Goal: Task Accomplishment & Management: Complete application form

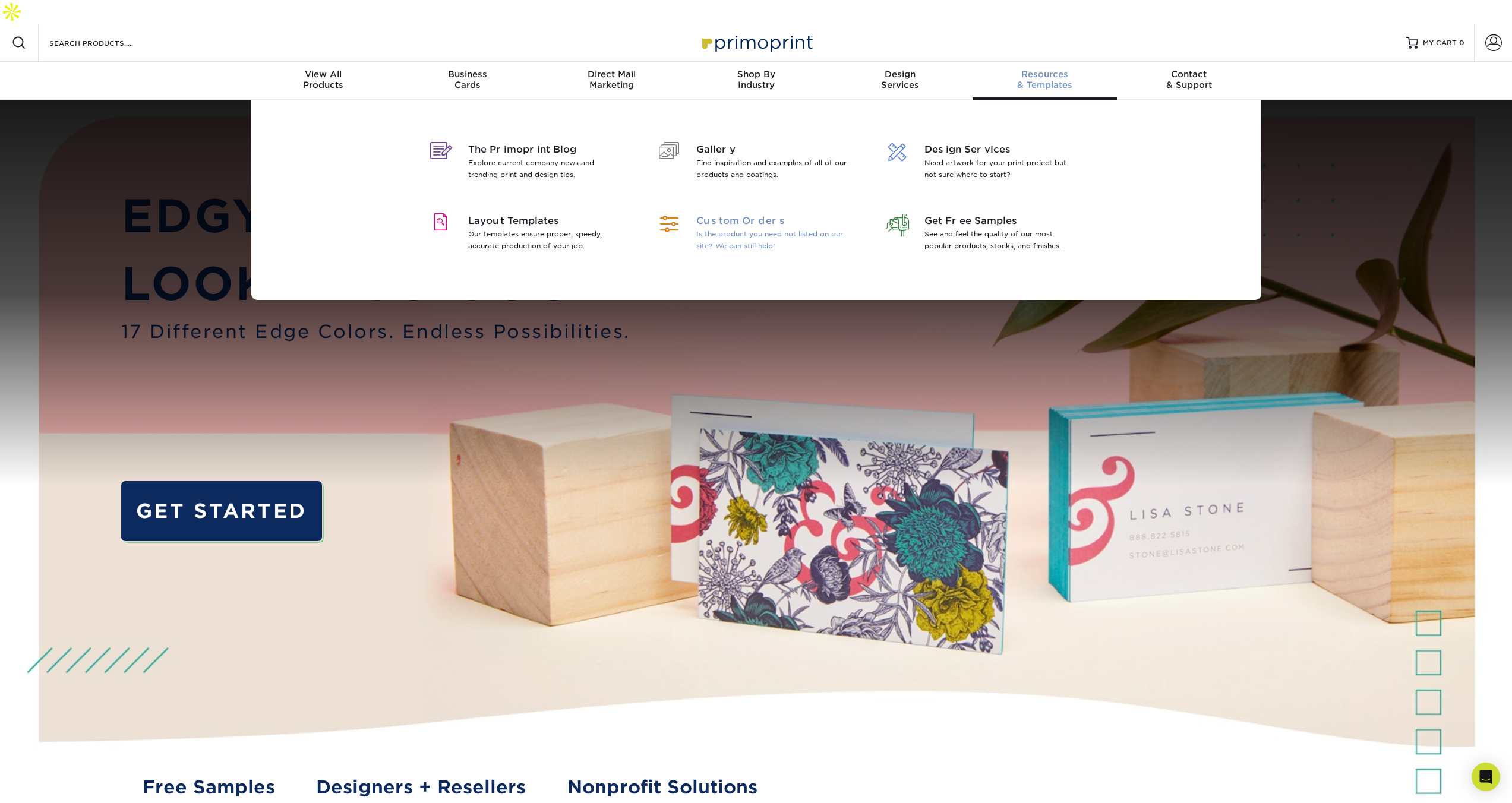
click at [735, 228] on p "Is the product you need not listed on our site? We can still help!" at bounding box center [773, 240] width 154 height 24
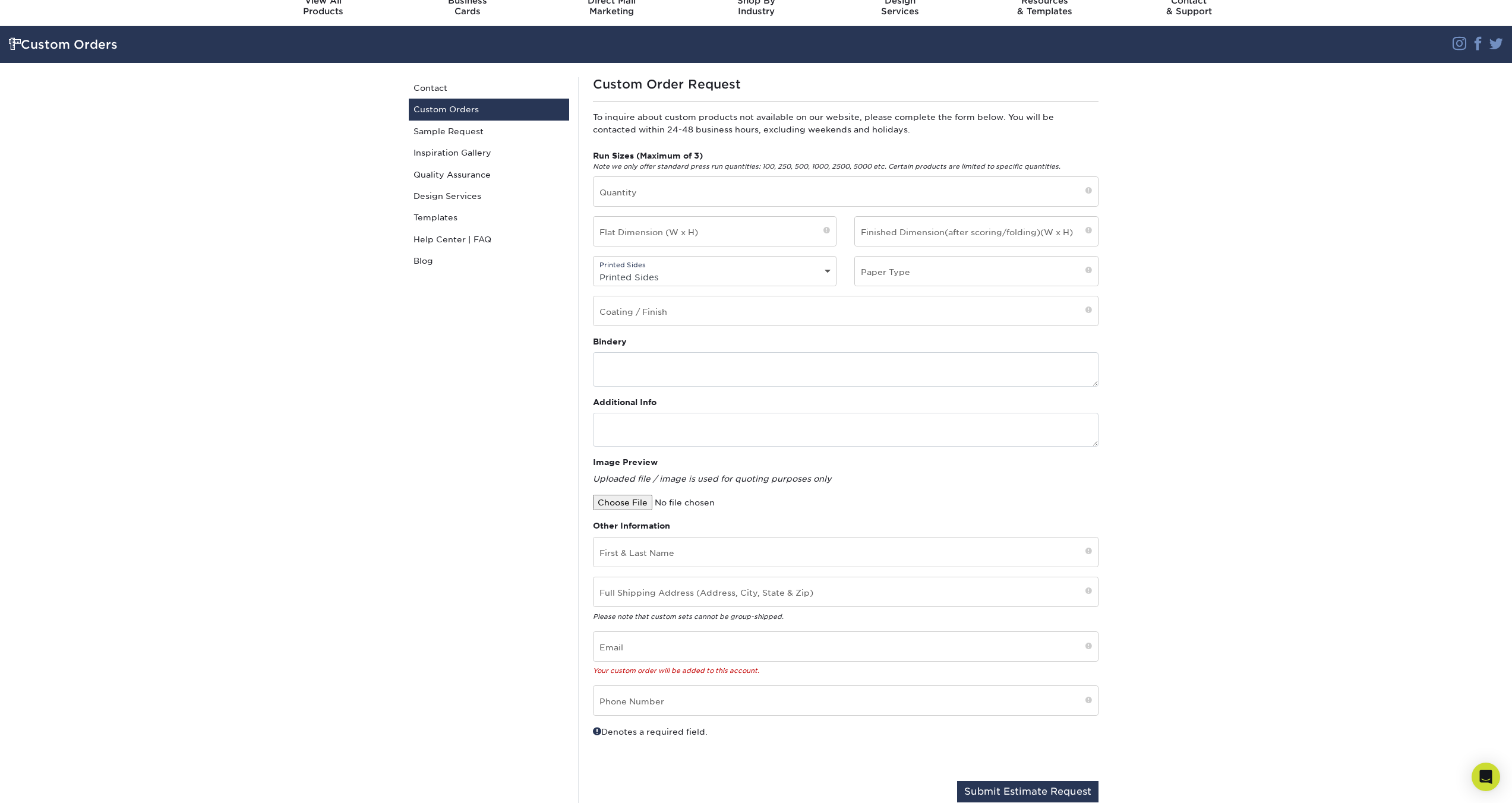
scroll to position [4, 0]
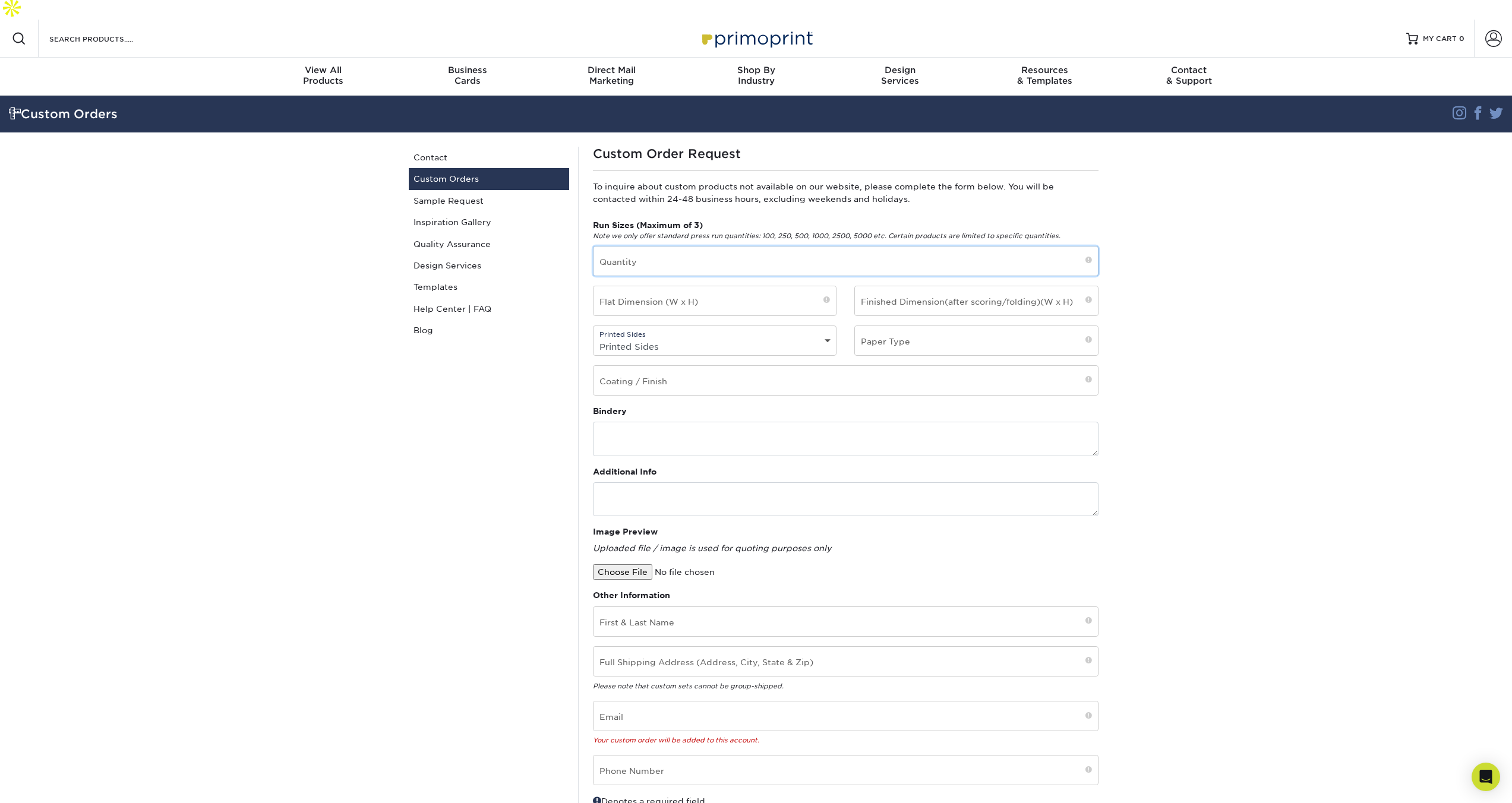
click at [657, 246] on input "text" at bounding box center [846, 261] width 504 height 29
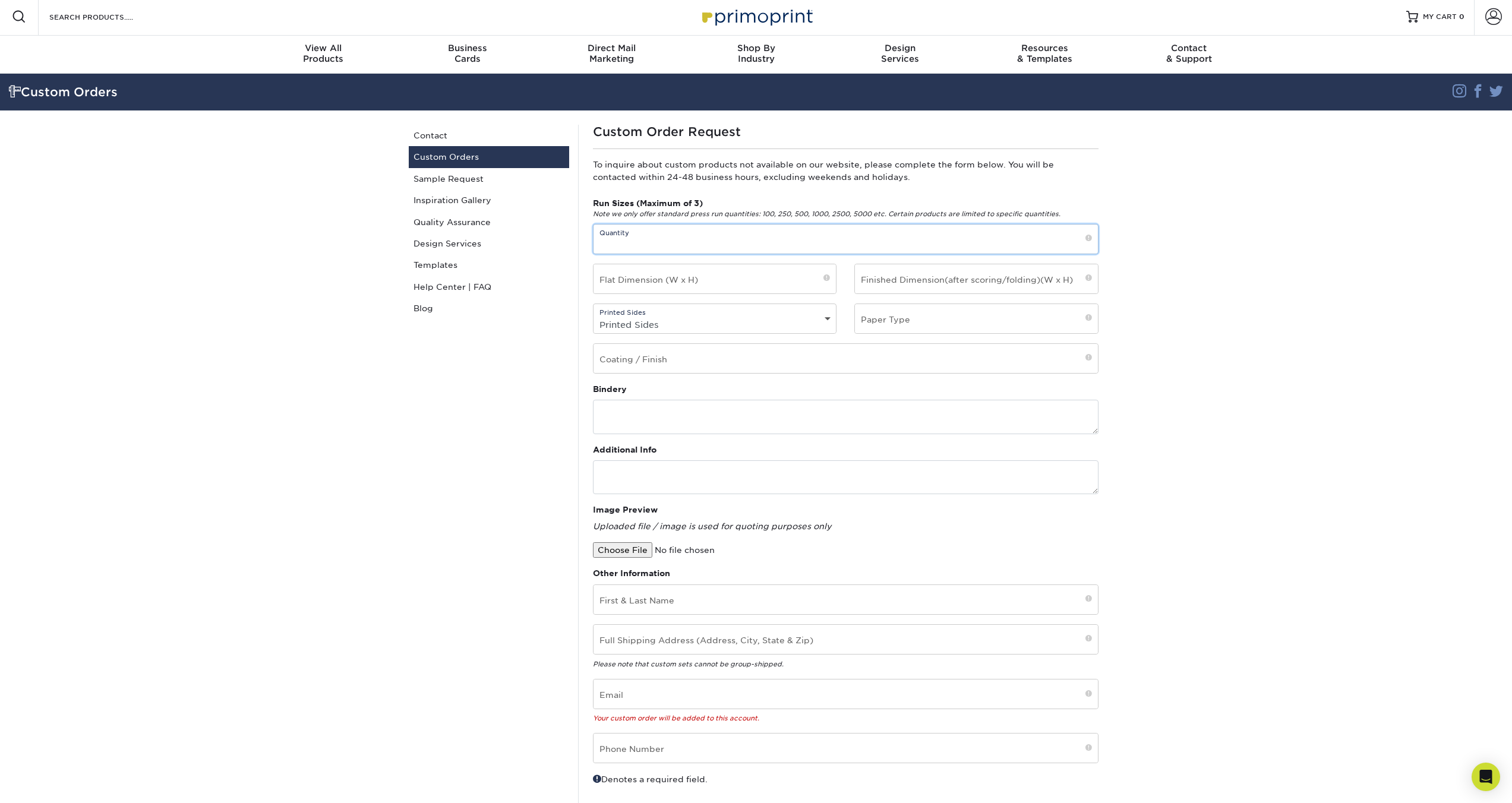
scroll to position [0, 0]
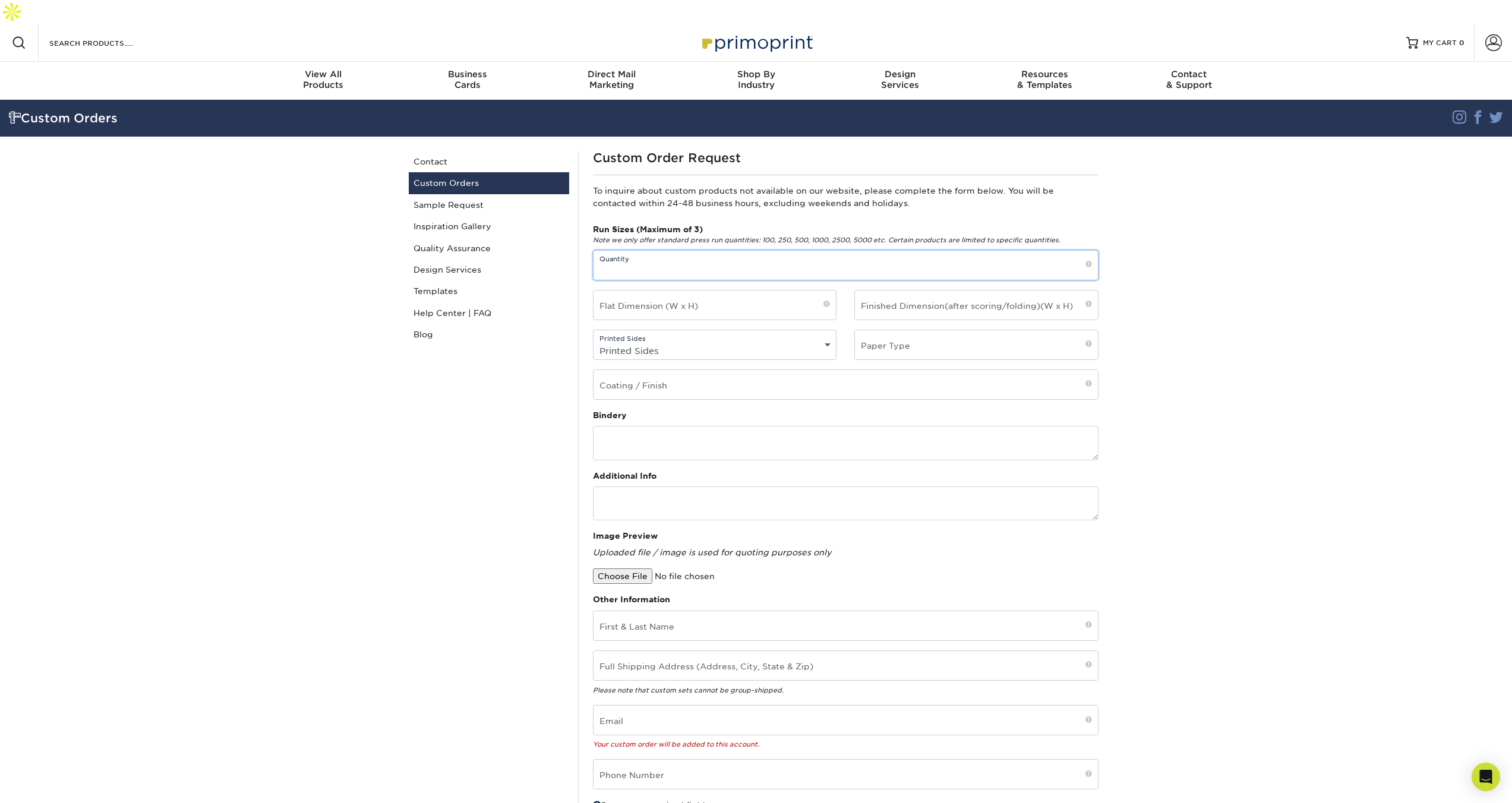
click at [651, 250] on input "text" at bounding box center [846, 265] width 504 height 29
click at [726, 290] on input "text" at bounding box center [715, 305] width 243 height 29
click at [1283, 308] on section "Custom Orders Instagram Facebook Twitter Custom Orders Contact Custom Orders Sa…" at bounding box center [756, 500] width 1512 height 800
click at [674, 297] on div "Run Sizes (Maximum of 3) Note we only offer standard press run quantities: 100,…" at bounding box center [845, 316] width 524 height 186
click at [676, 293] on input "text" at bounding box center [715, 305] width 243 height 29
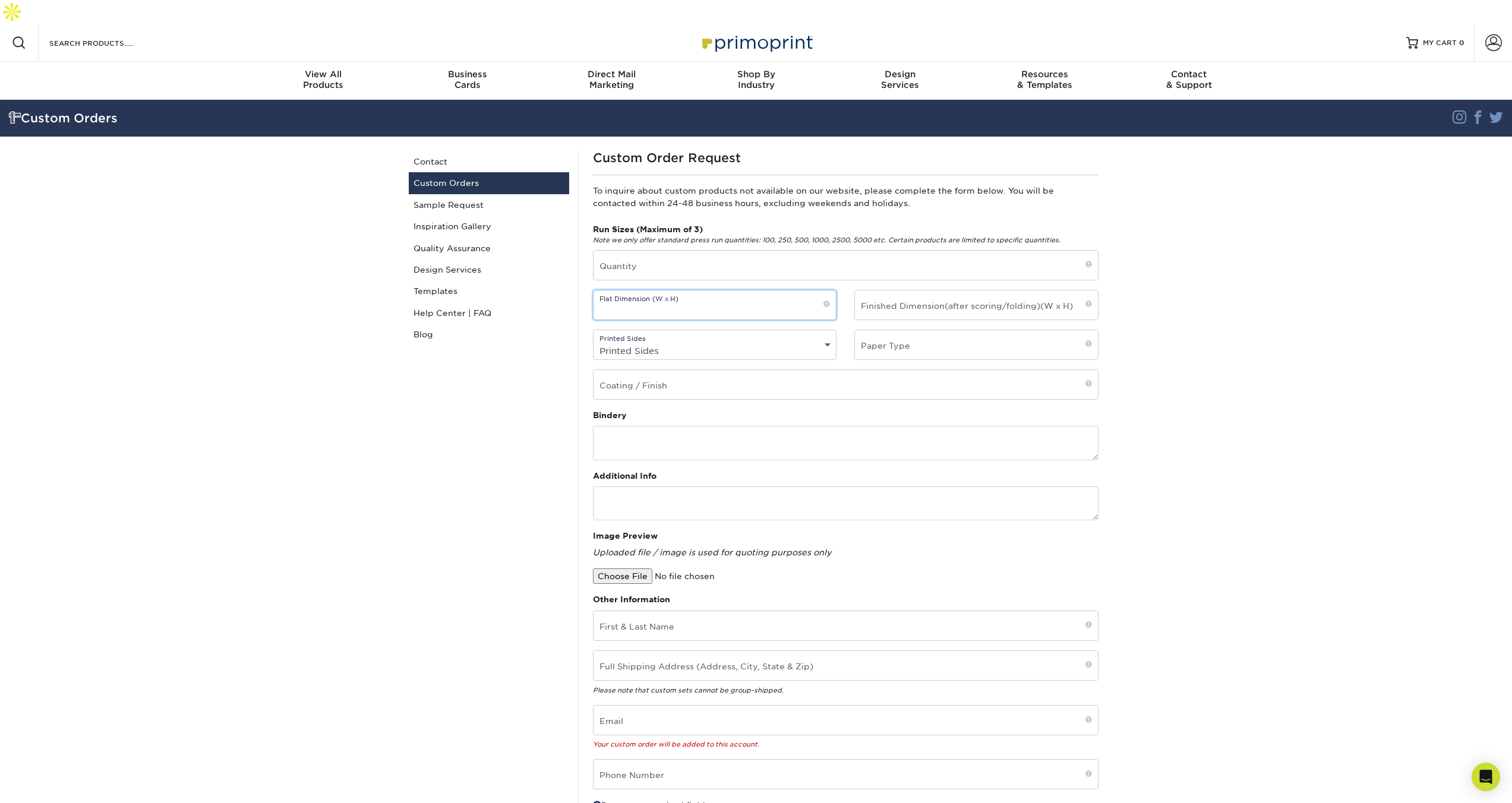
click at [640, 290] on input "text" at bounding box center [715, 305] width 243 height 29
click at [895, 290] on input "text" at bounding box center [976, 305] width 243 height 29
click at [1031, 330] on input "text" at bounding box center [976, 344] width 243 height 29
drag, startPoint x: 1235, startPoint y: 316, endPoint x: 1251, endPoint y: 316, distance: 16.0
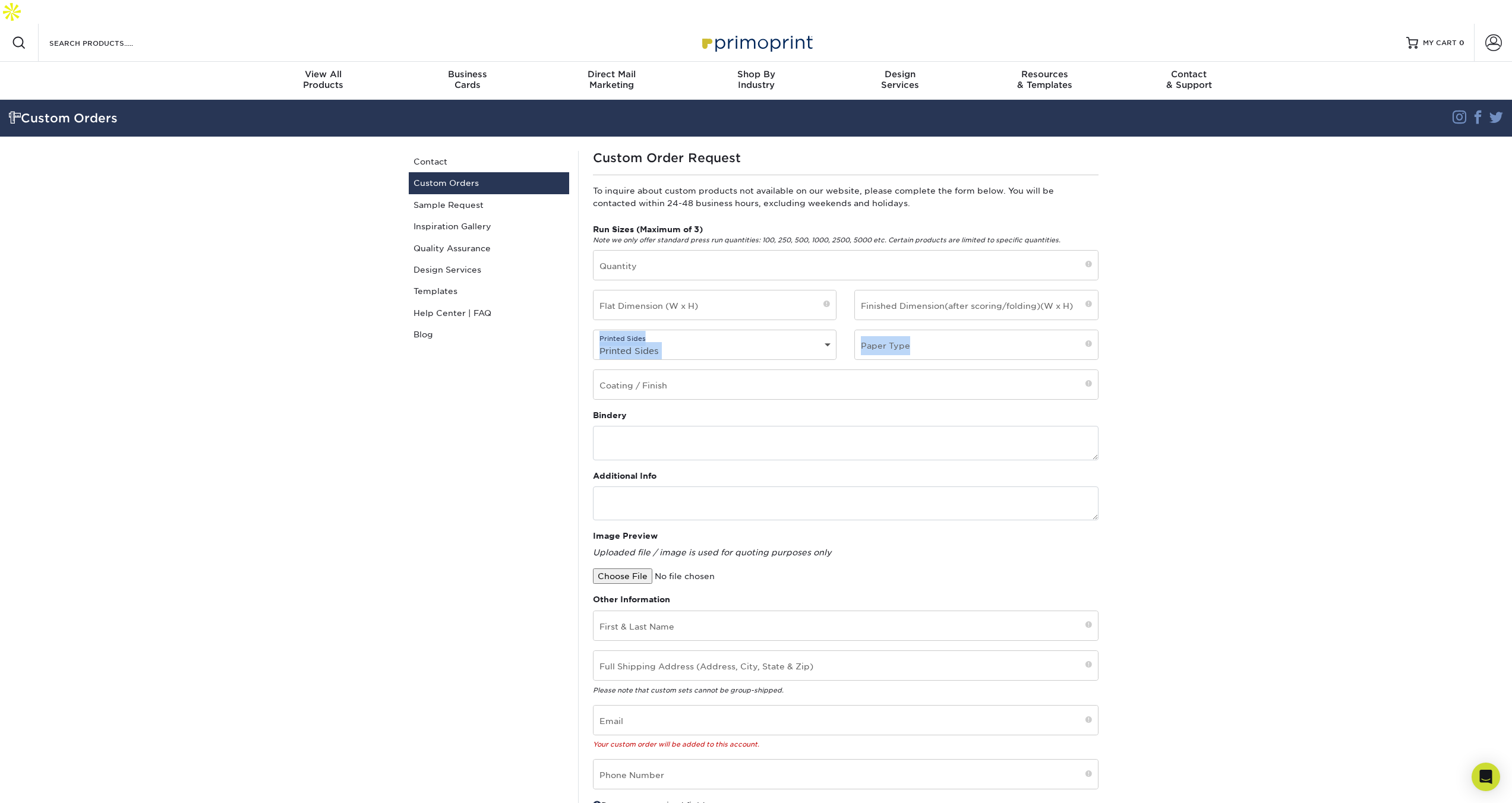
click at [1252, 316] on section "Custom Orders Instagram Facebook Twitter Custom Orders Contact Custom Orders Sa…" at bounding box center [756, 500] width 1512 height 800
click at [915, 330] on input "text" at bounding box center [976, 344] width 243 height 29
click at [657, 256] on div "Run Sizes (Maximum of 3) Note we only offer standard press run quantities: 100,…" at bounding box center [845, 316] width 524 height 186
click at [657, 250] on input "text" at bounding box center [846, 265] width 504 height 29
type input "333"
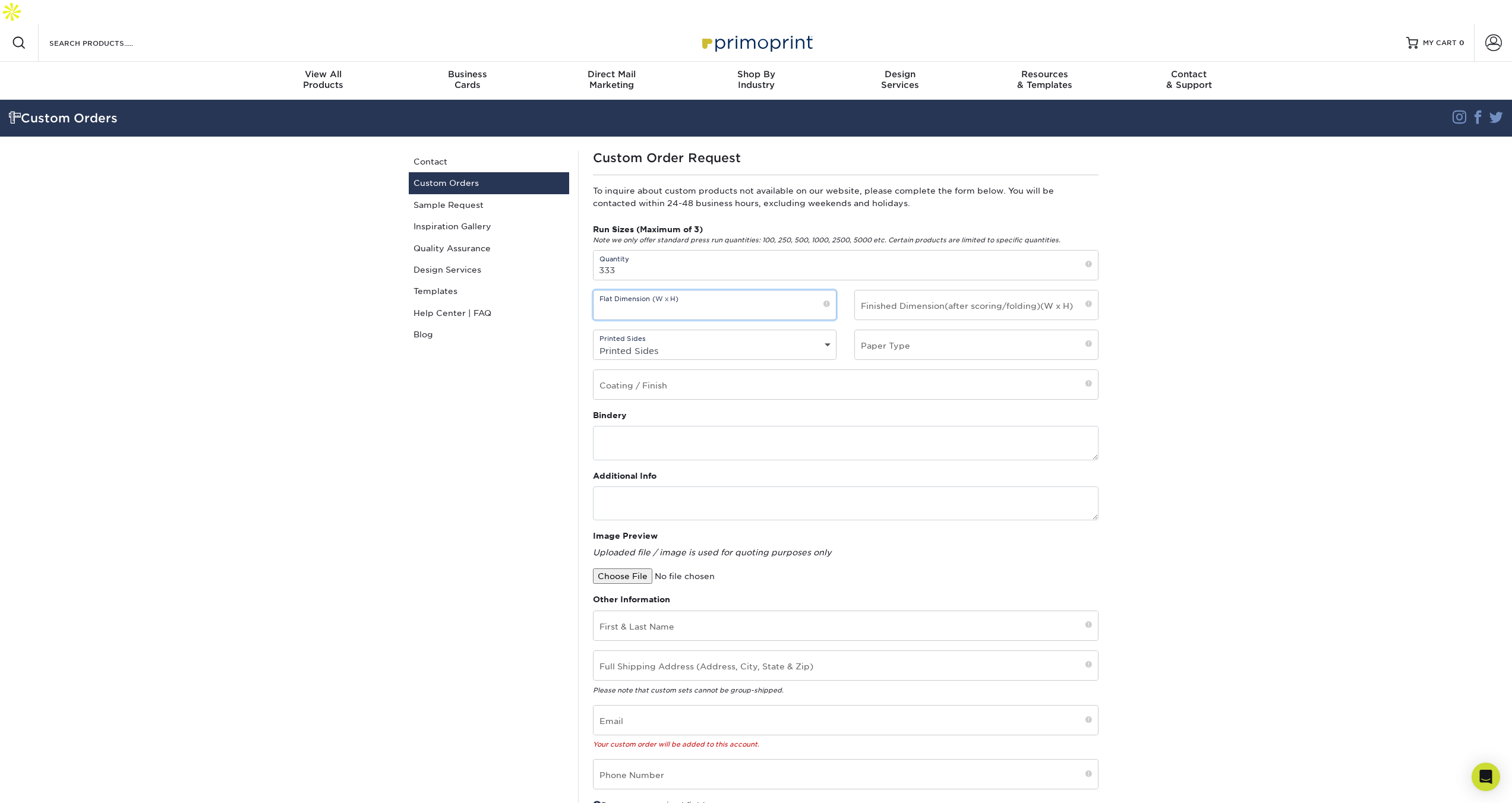
click at [712, 290] on input "text" at bounding box center [715, 305] width 243 height 29
click at [619, 290] on input "text" at bounding box center [715, 305] width 243 height 29
click at [631, 290] on input "17 x 22" at bounding box center [715, 305] width 243 height 29
type input "17 x 11"
click at [1001, 290] on input "text" at bounding box center [976, 305] width 243 height 29
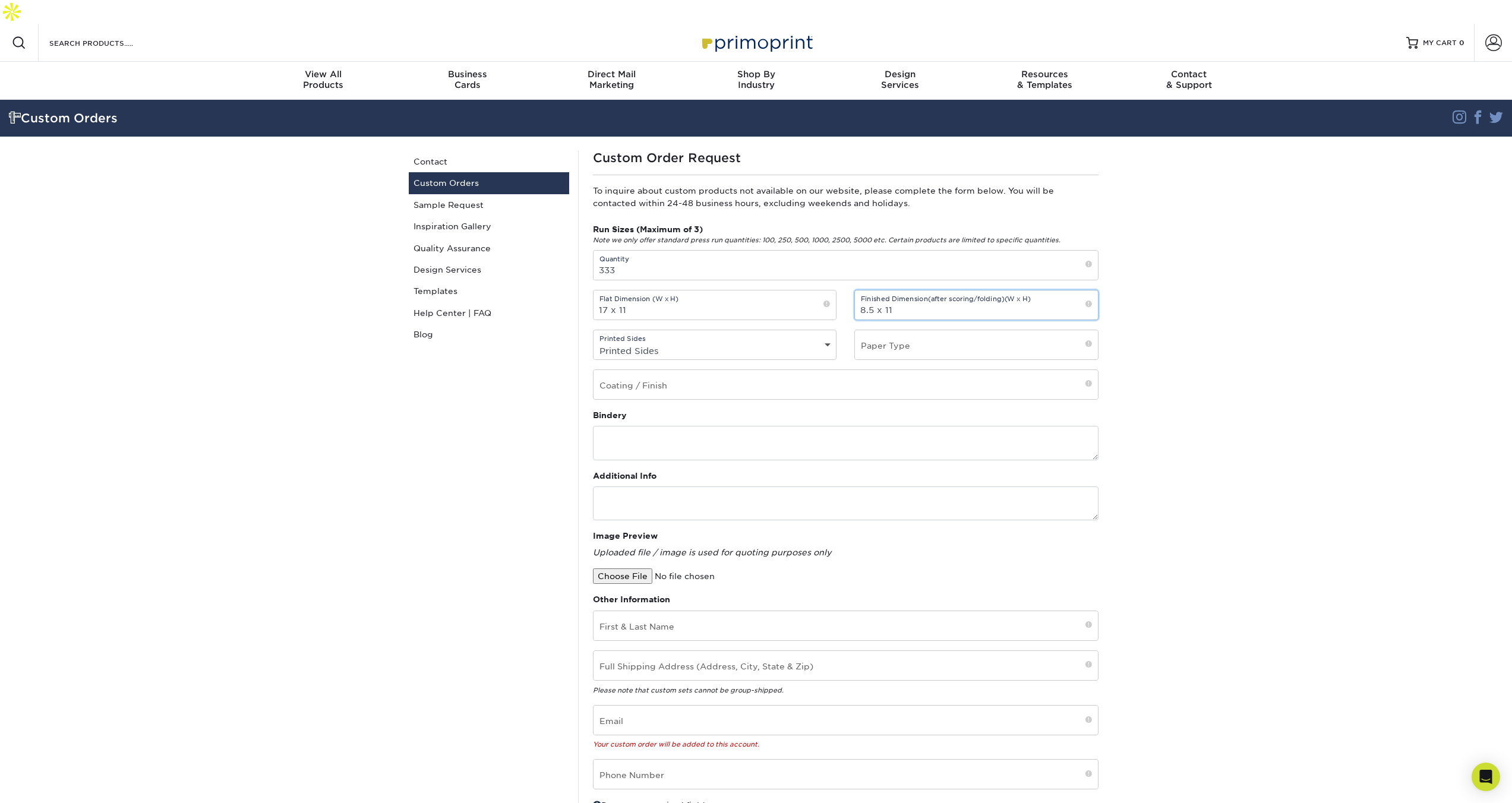
type input "8.5 x 11"
click at [659, 330] on div "Printed Sides Printed Sides 4/0 - Single Sided 4/4 - Double Sided" at bounding box center [715, 345] width 245 height 30
click at [663, 330] on div "Printed Sides Printed Sides 4/0 - Single Sided 4/4 - Double Sided" at bounding box center [715, 345] width 245 height 30
click at [821, 342] on select "Printed Sides 4/0 - Single Sided 4/4 - Double Sided" at bounding box center [715, 350] width 243 height 17
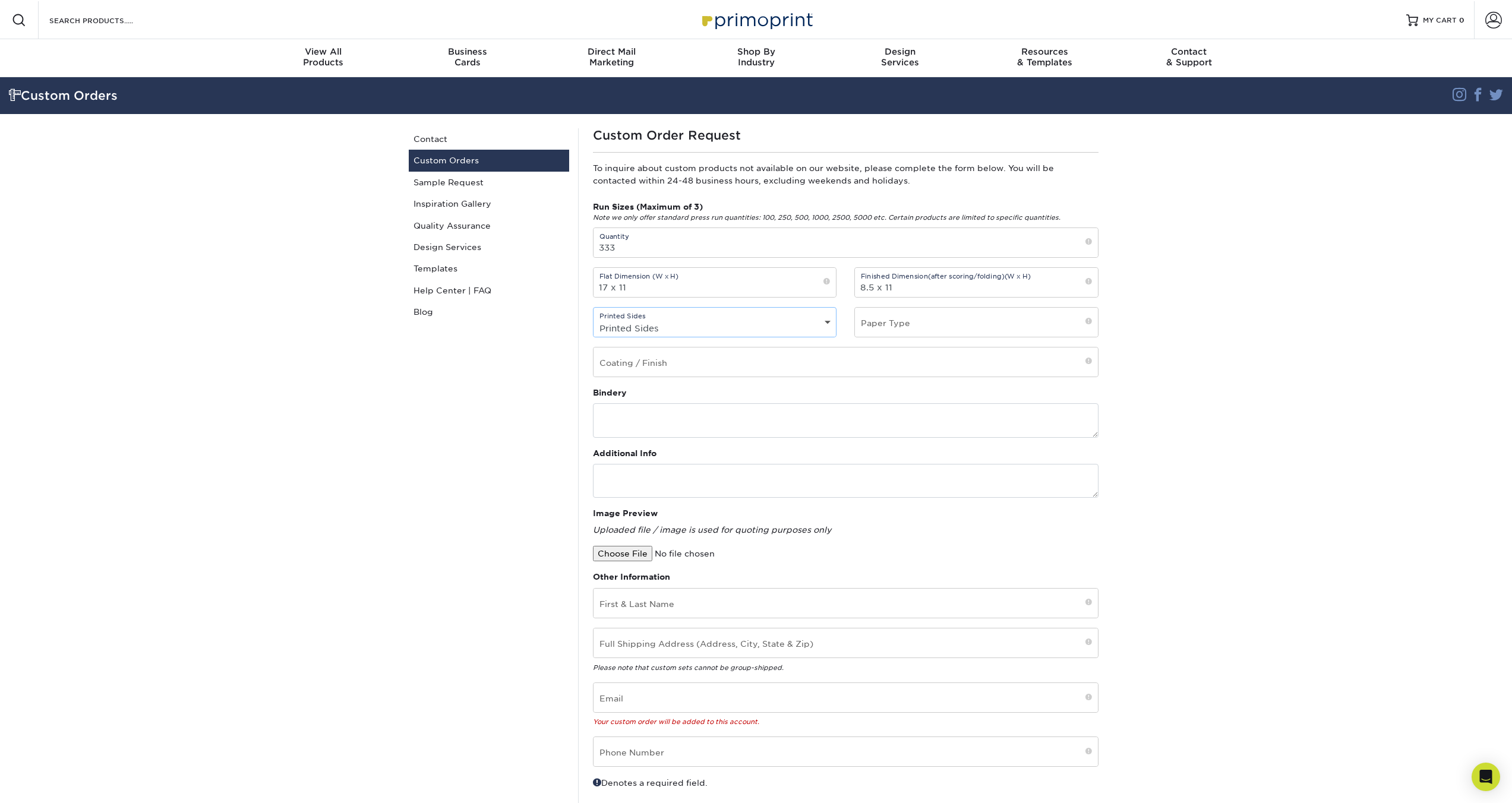
scroll to position [23, 0]
click at [710, 319] on select "Printed Sides 4/0 - Single Sided 4/4 - Double Sided" at bounding box center [715, 327] width 243 height 17
select select "4/4 - Double Sided"
click at [983, 307] on input "text" at bounding box center [976, 322] width 243 height 29
click at [982, 307] on input "text" at bounding box center [976, 322] width 243 height 29
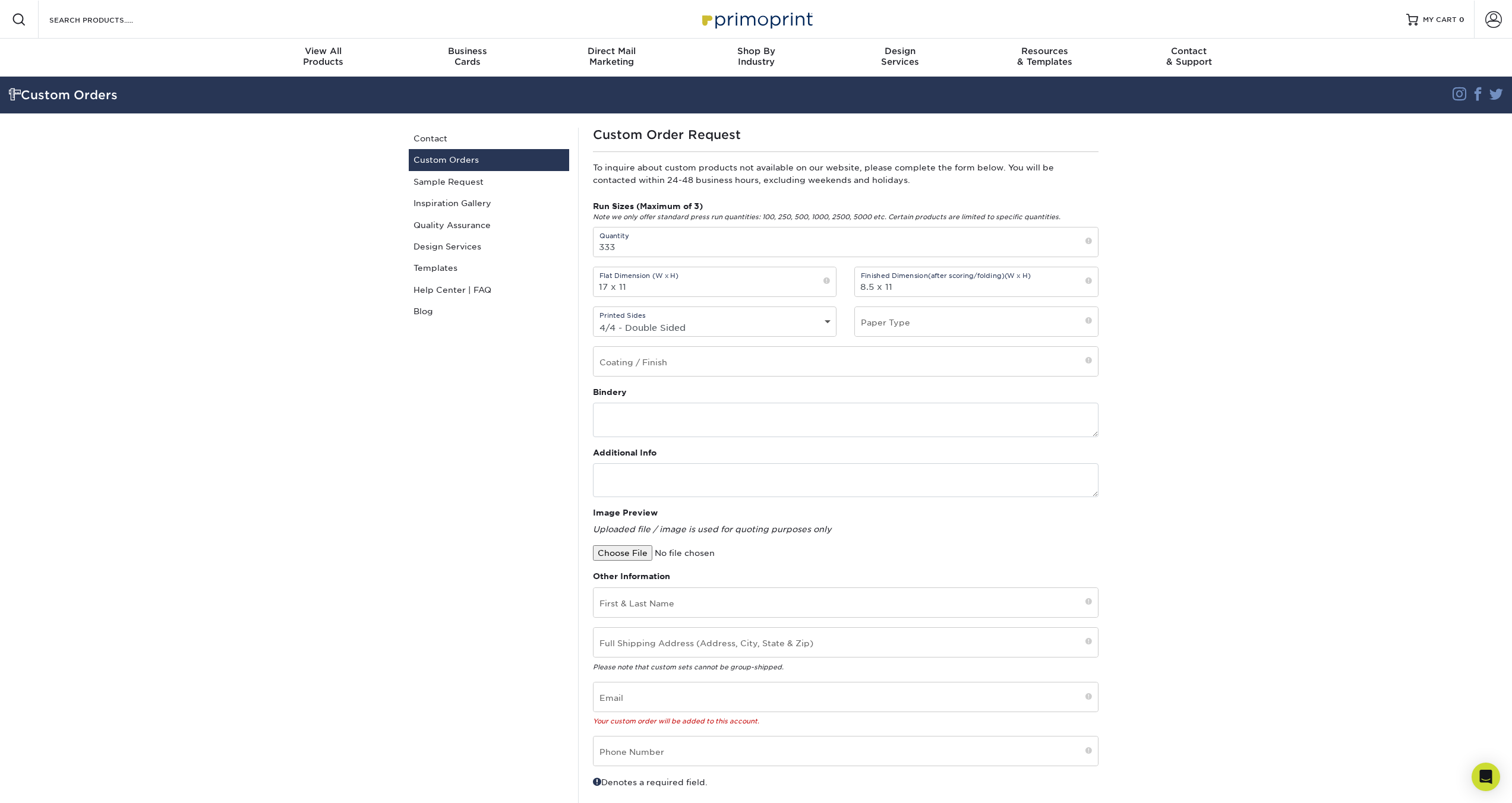
click at [1090, 316] on span at bounding box center [1089, 322] width 7 height 10
drag, startPoint x: 1090, startPoint y: 298, endPoint x: 948, endPoint y: 298, distance: 142.0
click at [1090, 316] on span at bounding box center [1089, 322] width 7 height 10
click at [948, 307] on input "text" at bounding box center [976, 322] width 243 height 29
click at [729, 347] on input "text" at bounding box center [846, 361] width 504 height 29
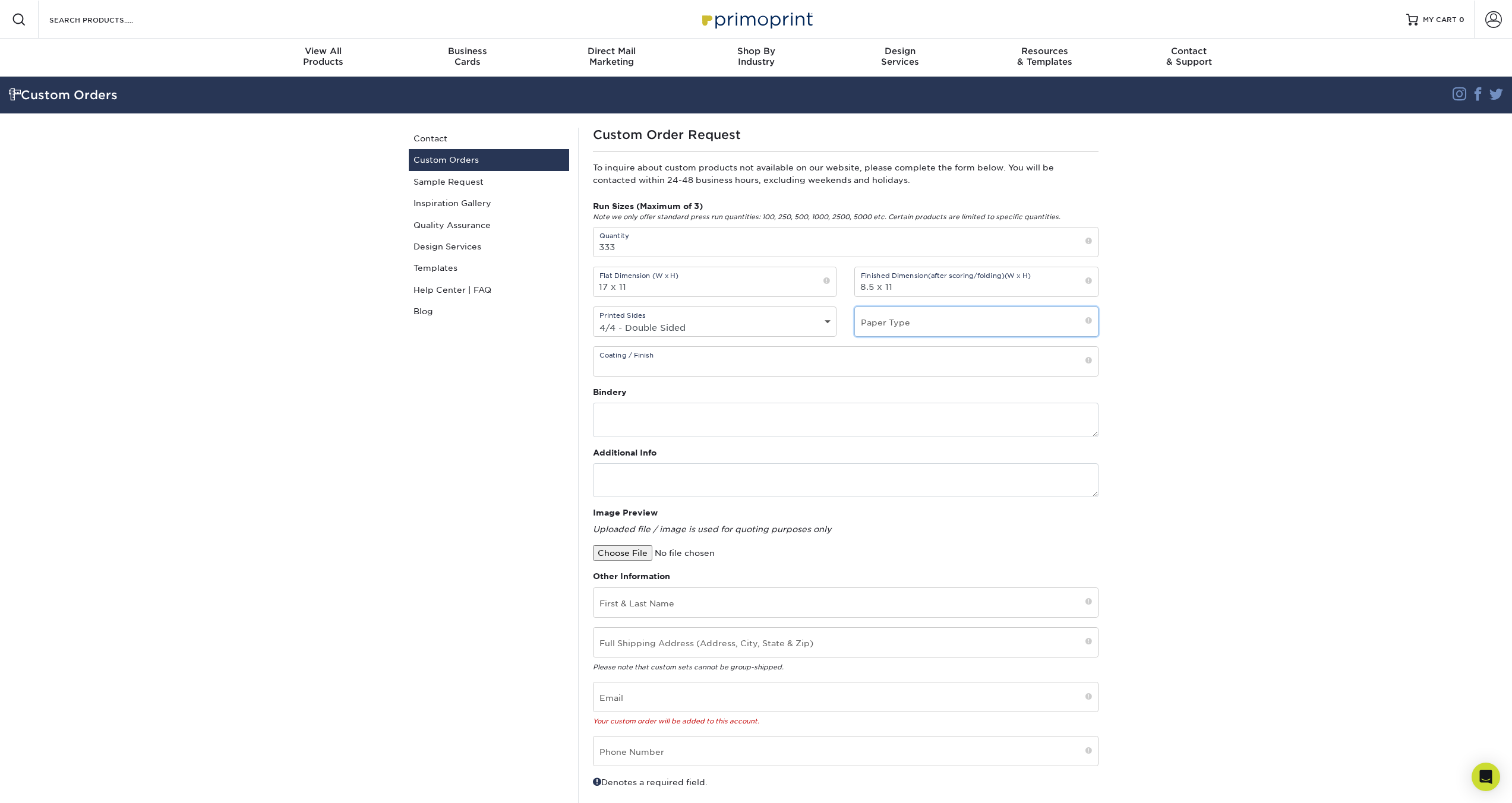
click at [939, 307] on input "text" at bounding box center [976, 322] width 243 height 29
type input "*"
click at [1040, 307] on input "Cover: 100 lb recycled matte" at bounding box center [976, 322] width 243 height 29
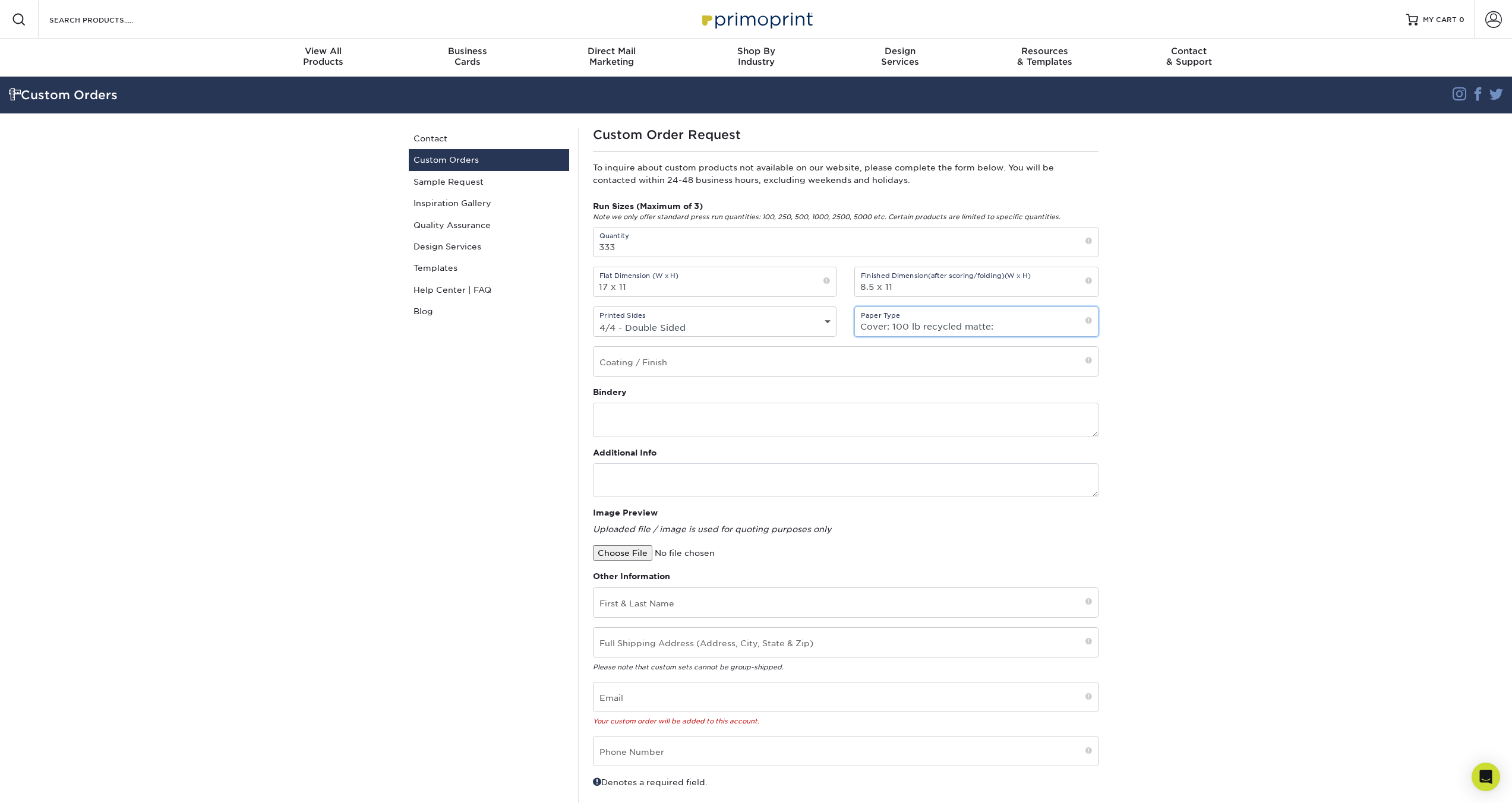
type input "Cover: 100 lb recycled matte:"
type input "Matte"
click at [1010, 311] on input "Cover: 100 lb recycled matte:" at bounding box center [976, 322] width 243 height 29
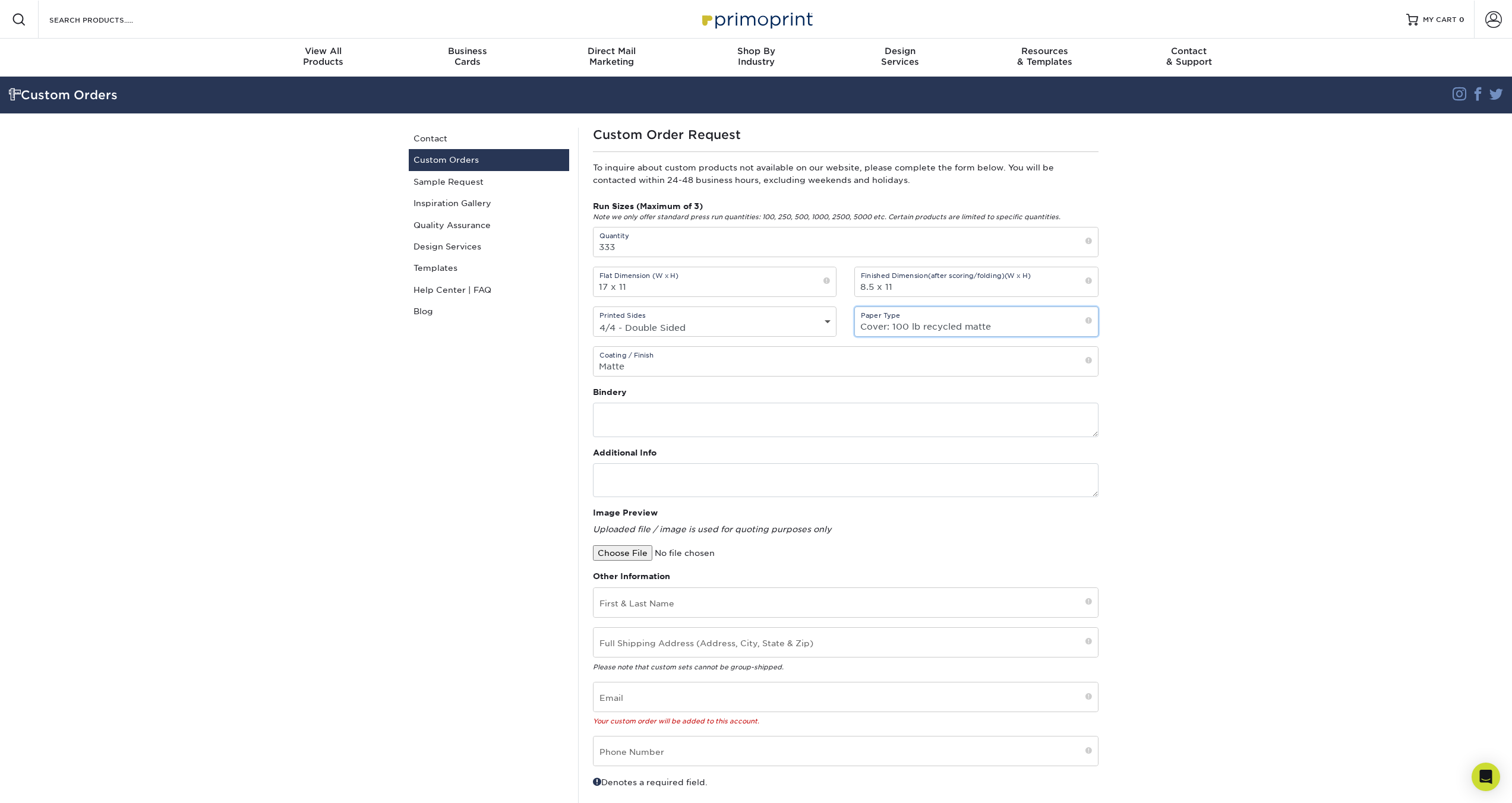
click at [991, 307] on input "Cover: 100 lb recycled matte" at bounding box center [976, 322] width 243 height 29
type input "Cover: 100 lb recycled matte. Interior 100lb recycled uncoated"
click at [685, 403] on textarea at bounding box center [846, 420] width 506 height 34
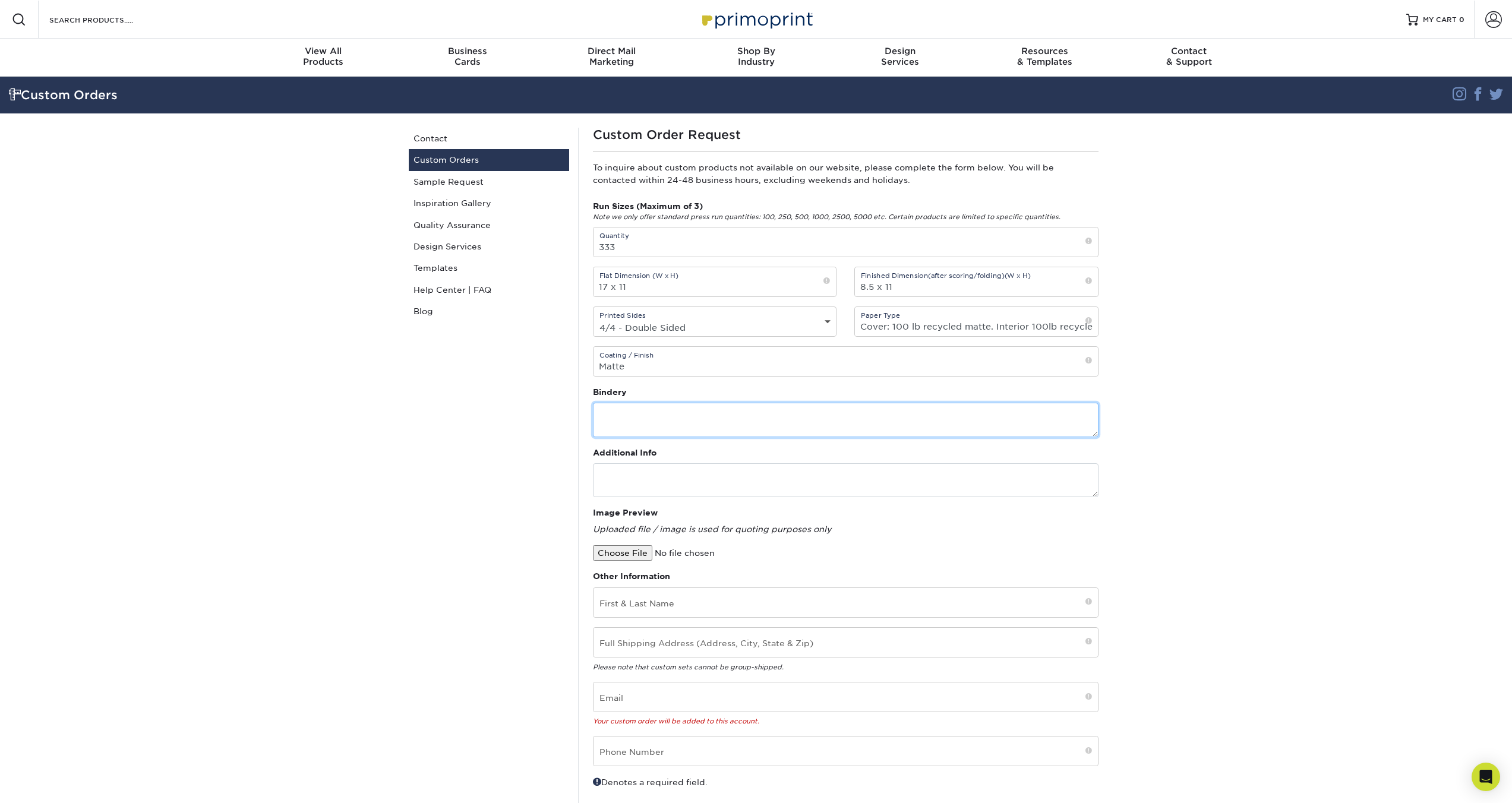
type textarea "A"
type textarea "Saddle Stitch"
click at [669, 464] on textarea at bounding box center [846, 481] width 506 height 34
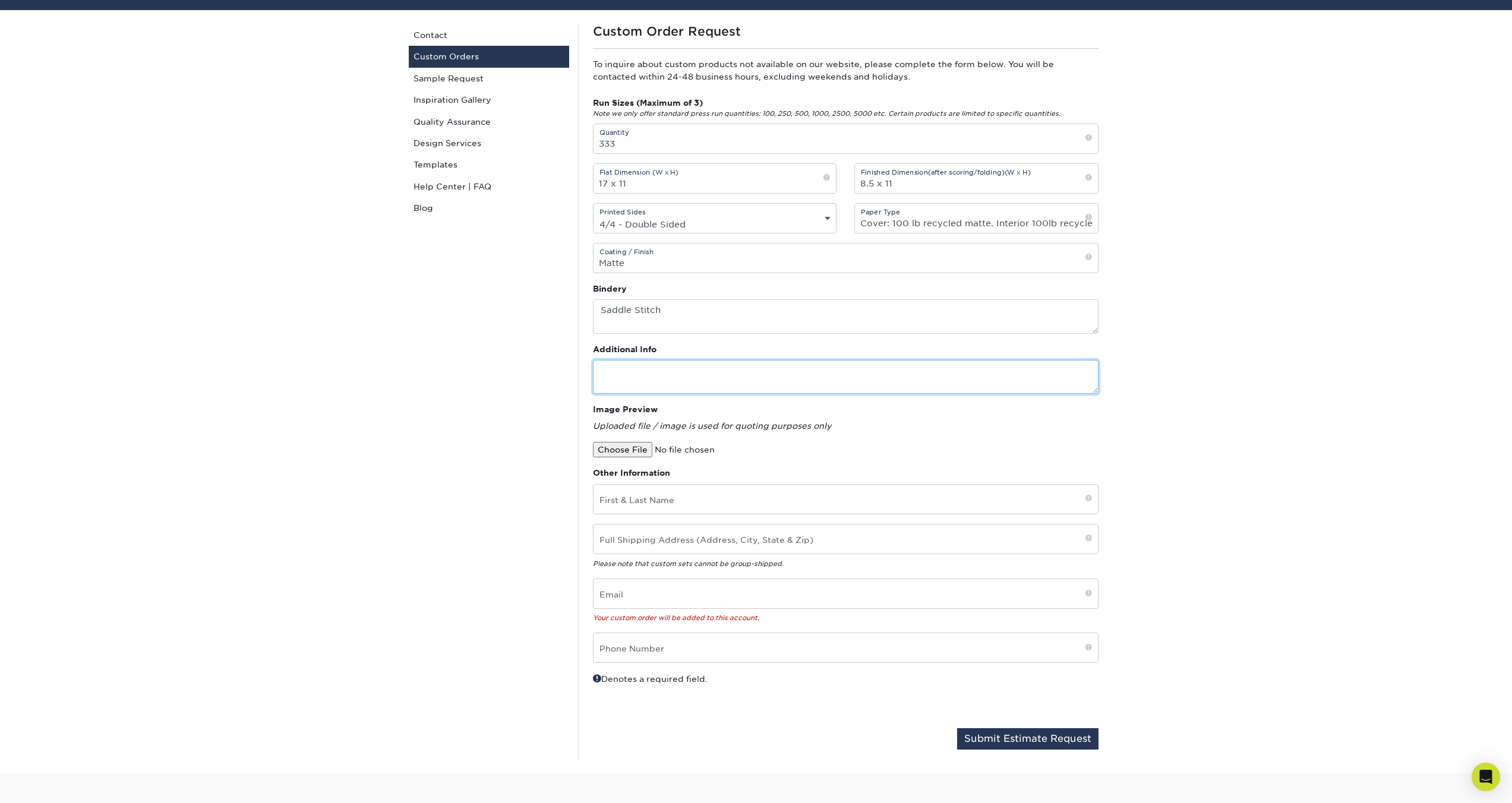
scroll to position [5, 0]
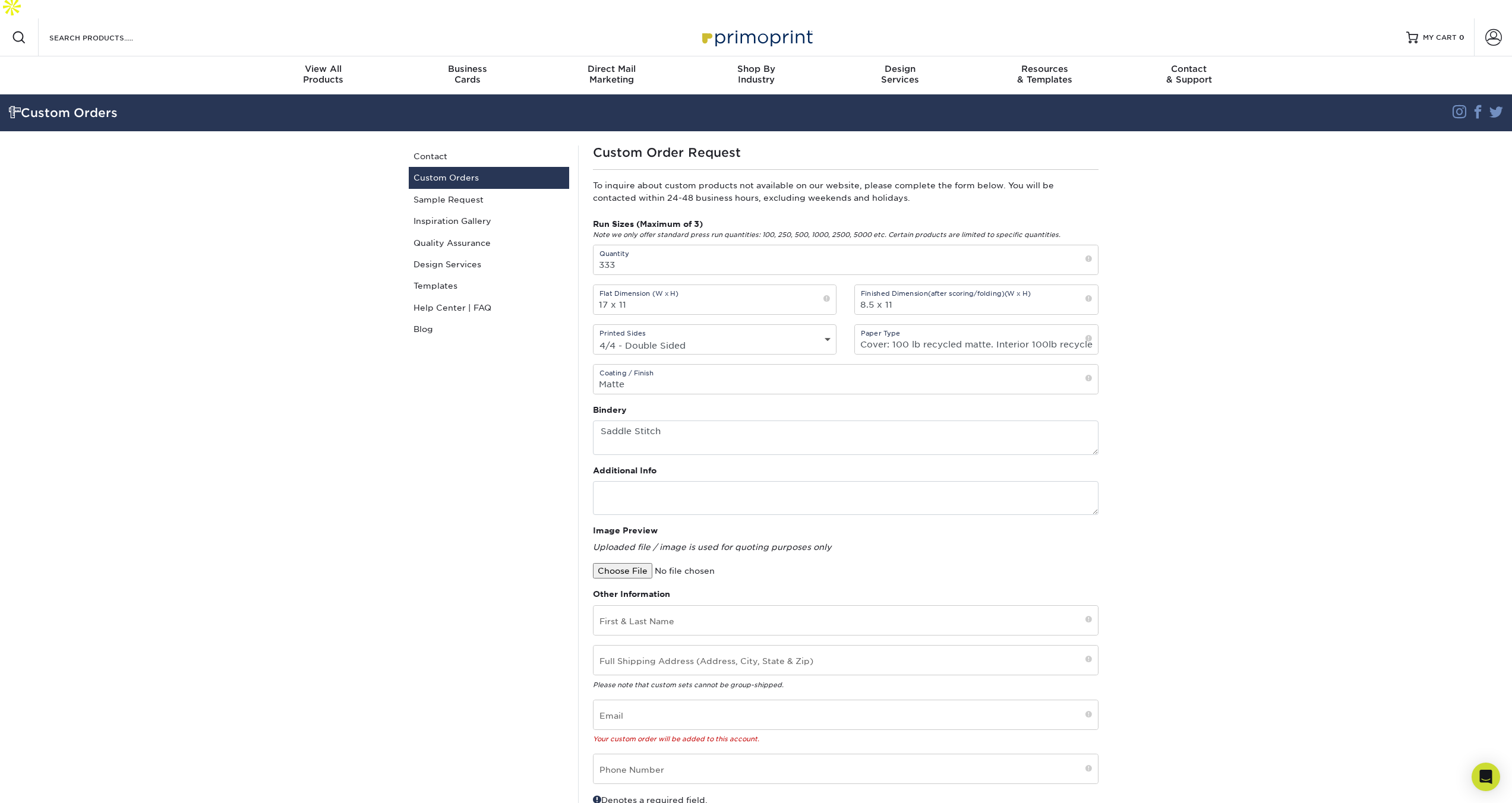
click at [641, 564] on input "file" at bounding box center [694, 571] width 202 height 15
type input "C:\fakepath\28cae1511dfa6aee02d50e6beddf4212.jpg"
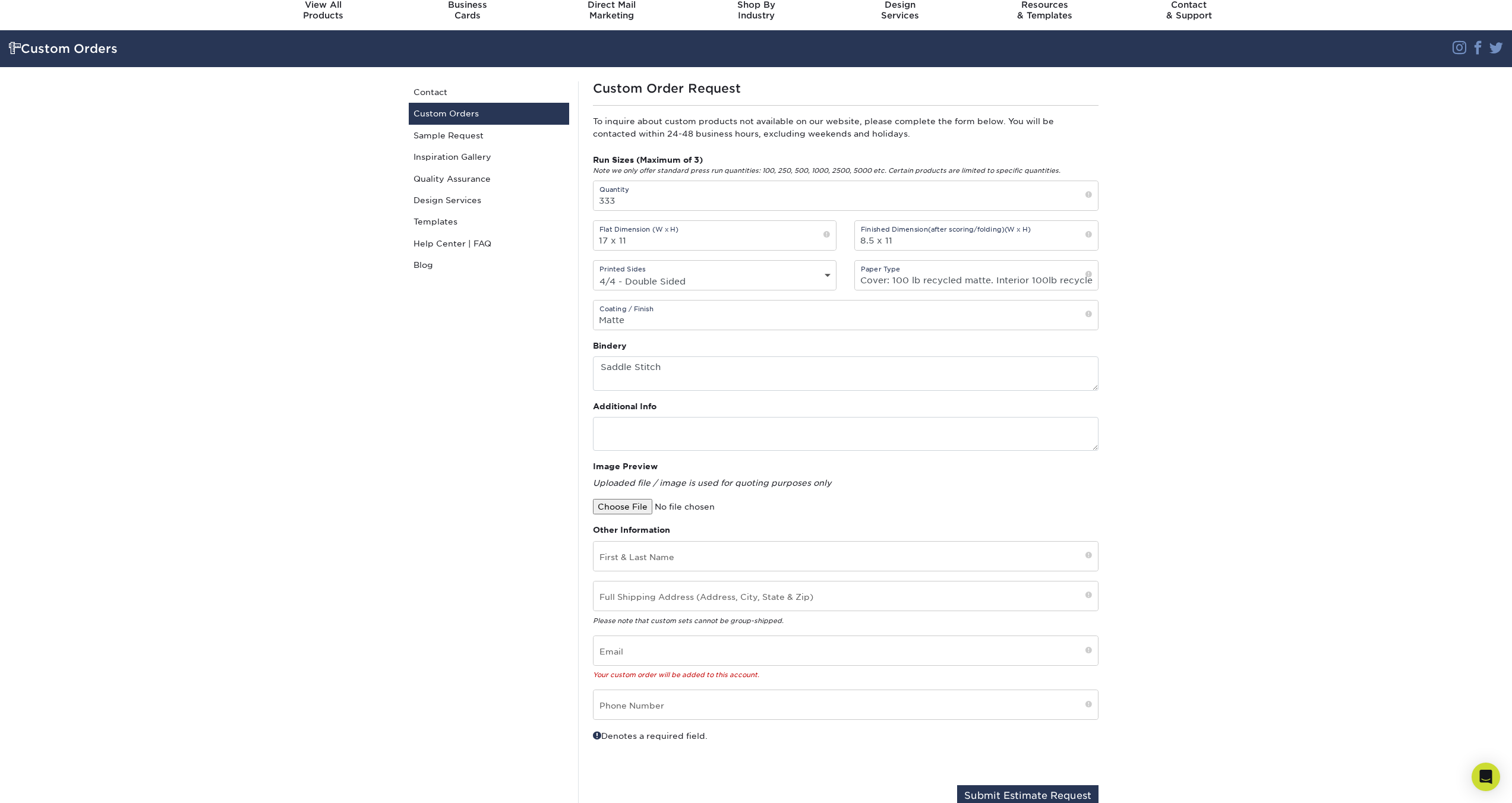
scroll to position [240, 0]
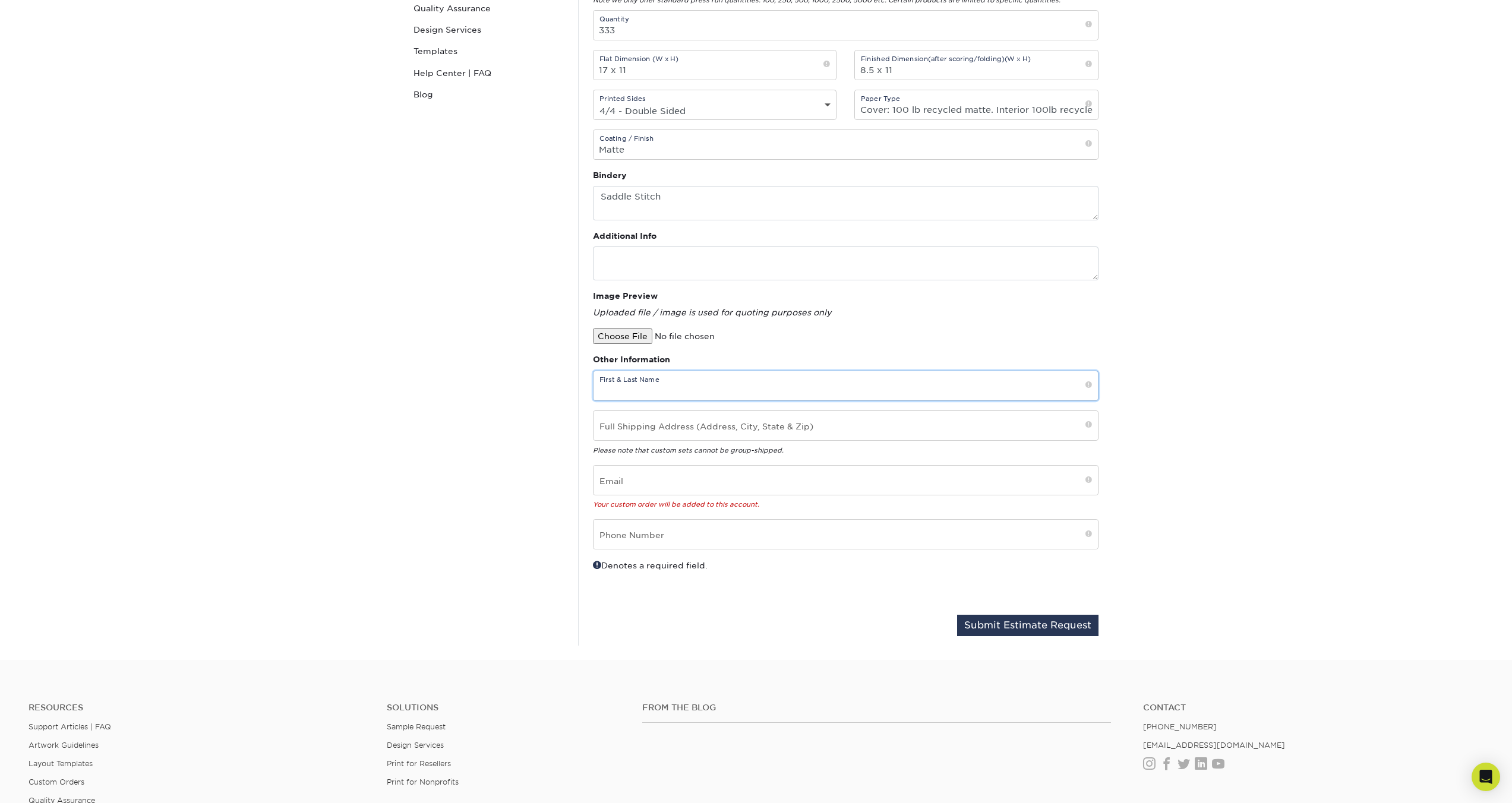
click at [669, 371] on input "text" at bounding box center [846, 386] width 504 height 29
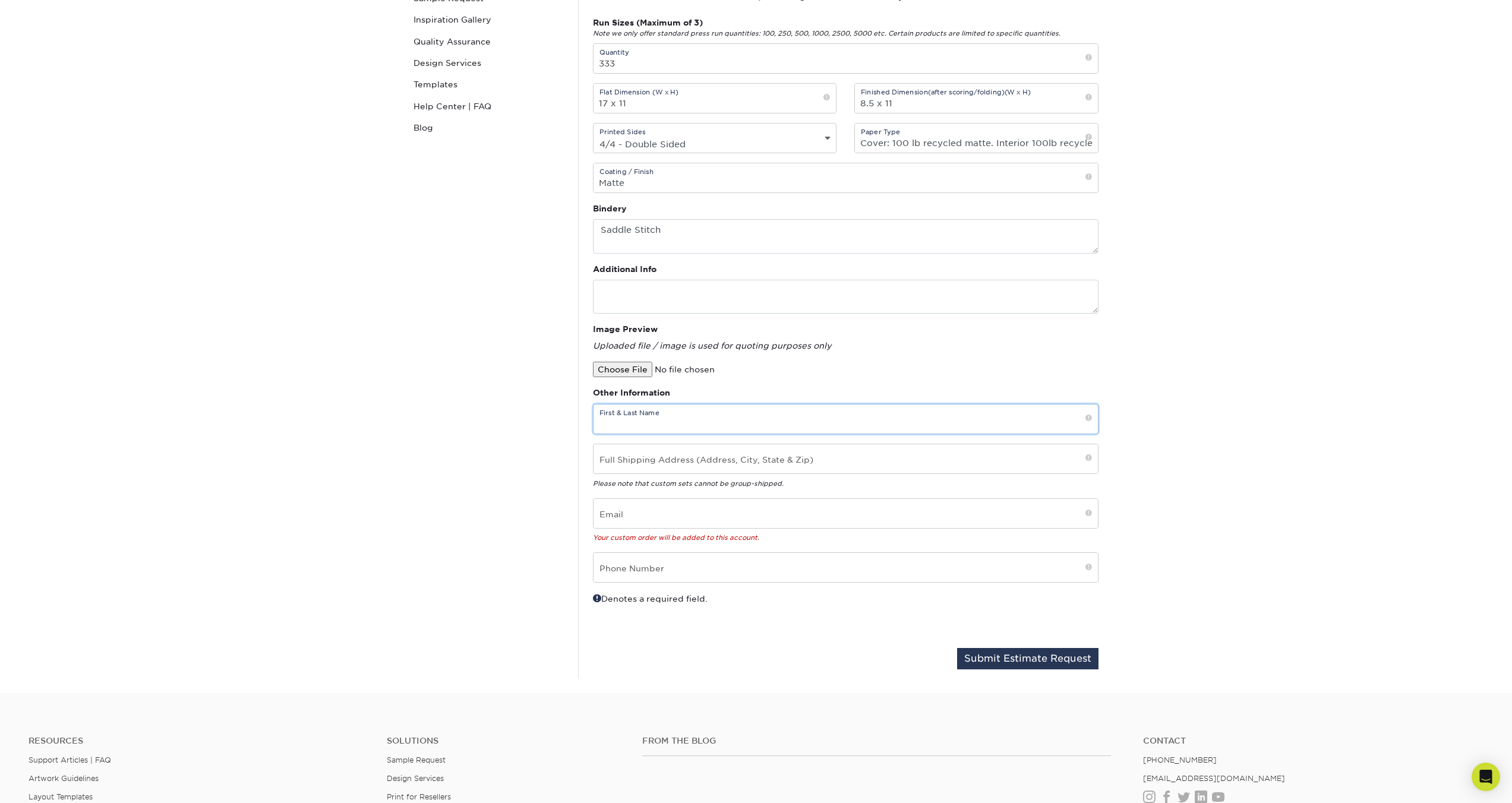
scroll to position [199, 0]
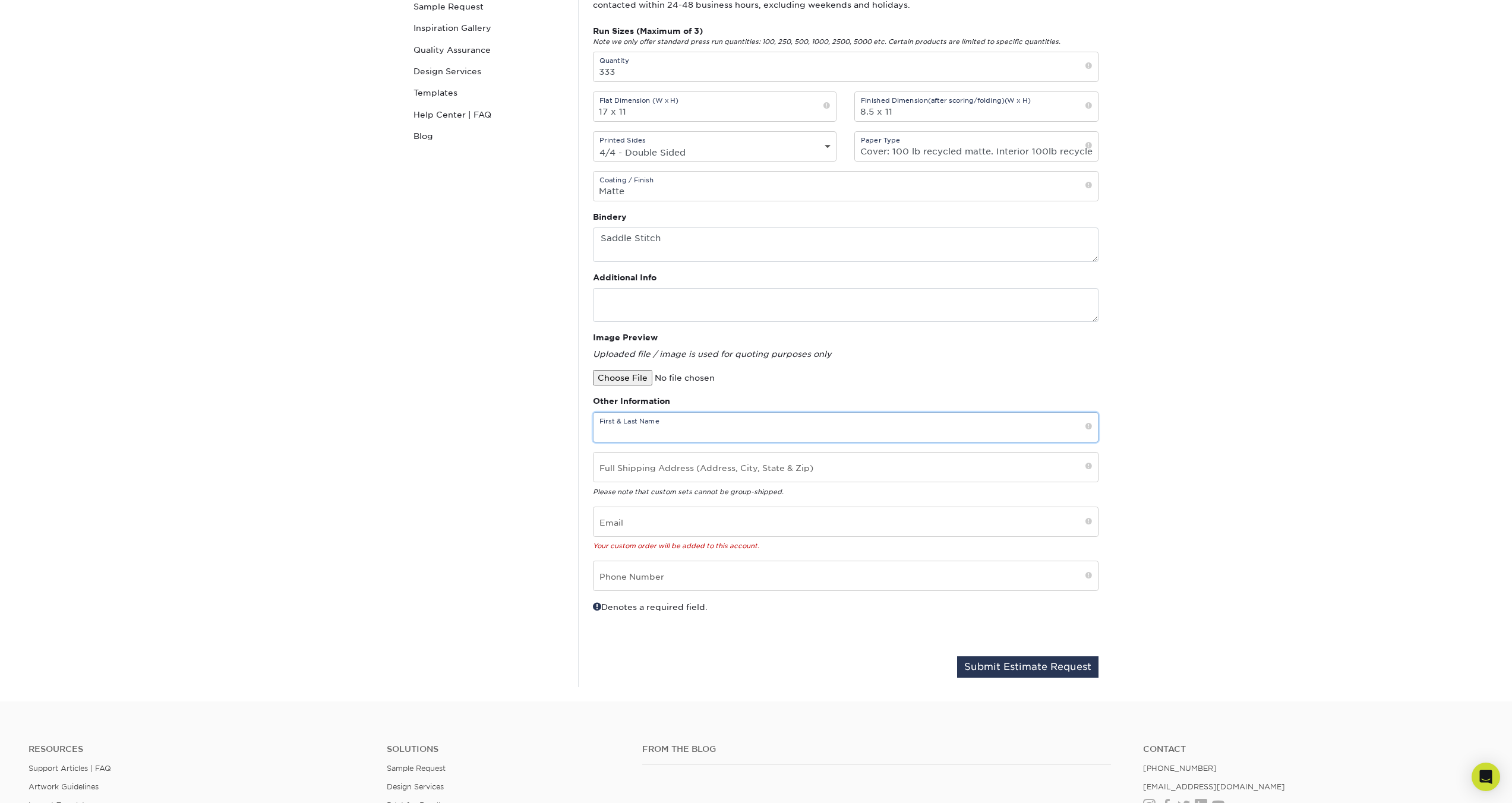
click at [642, 413] on input "text" at bounding box center [846, 427] width 504 height 29
click at [640, 416] on input "text" at bounding box center [846, 427] width 504 height 29
click at [670, 453] on input "text" at bounding box center [846, 467] width 504 height 29
click at [665, 453] on input "text" at bounding box center [846, 467] width 504 height 29
type input "6"
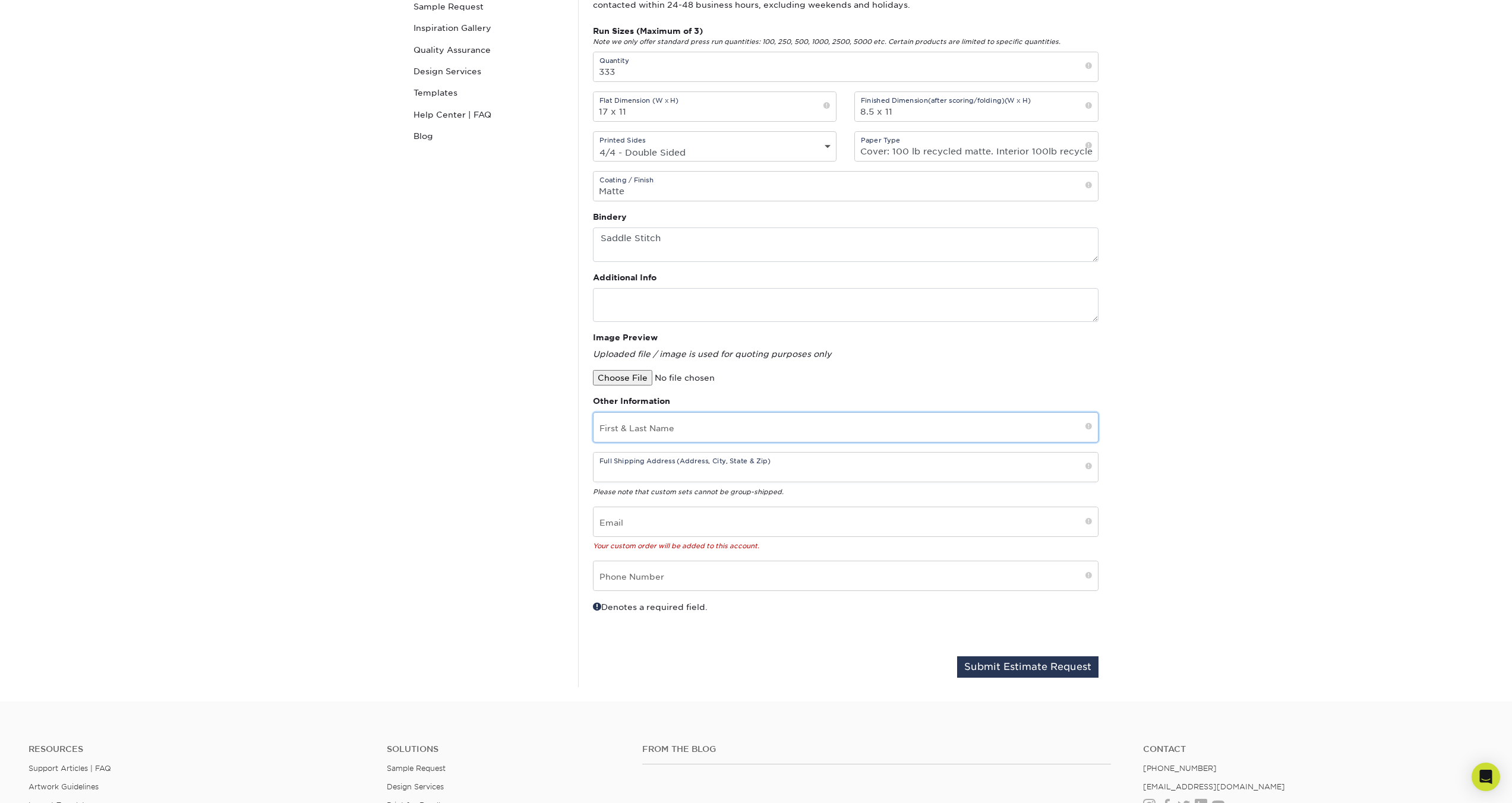
click at [628, 413] on input "text" at bounding box center [846, 427] width 504 height 29
type input "Jules Henry"
click at [739, 453] on input "text" at bounding box center [846, 467] width 504 height 29
type input "313 S Centennial St High Point, North Carolina 27260"
click at [604, 508] on input "email" at bounding box center [846, 522] width 504 height 29
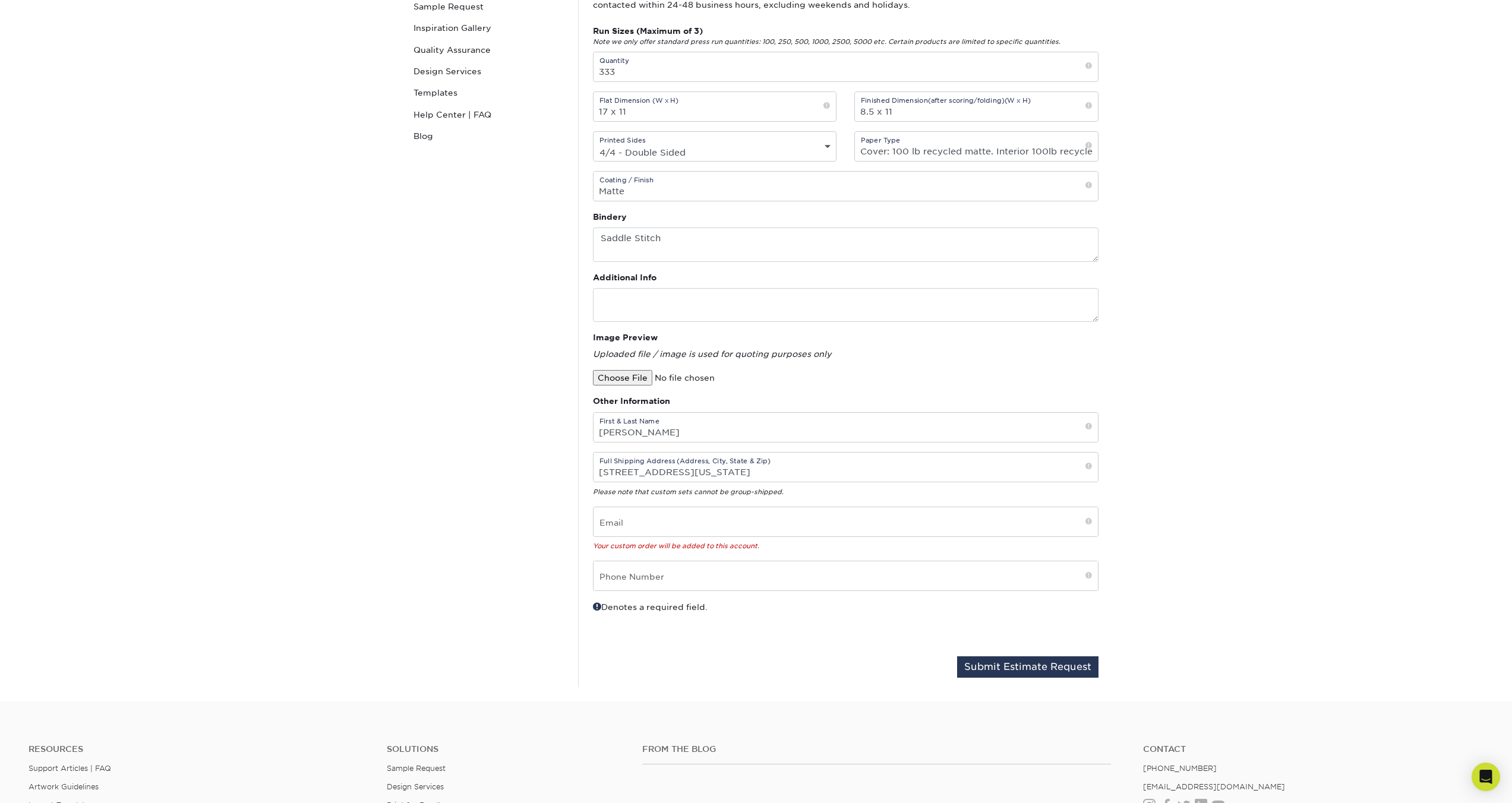
click at [633, 542] on em "Your custom order will be added to this account." at bounding box center [676, 546] width 167 height 8
click at [625, 512] on input "email" at bounding box center [846, 522] width 504 height 29
type input "nathan@fr33form.com"
click at [708, 562] on input "text" at bounding box center [846, 576] width 504 height 29
type input "5128797501"
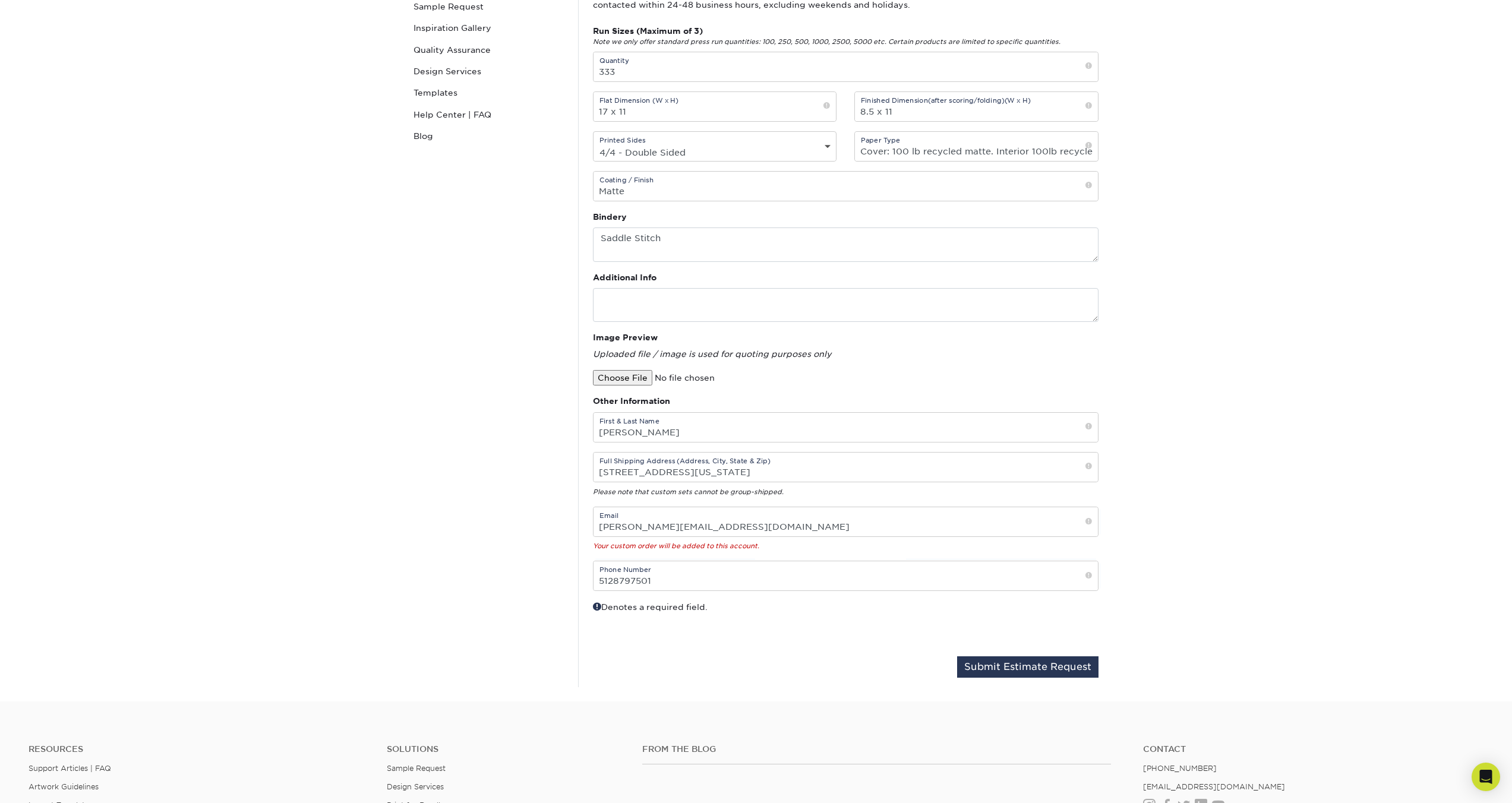
click at [677, 661] on div "Denotes a required field. Submit Estimate Request" at bounding box center [845, 644] width 524 height 87
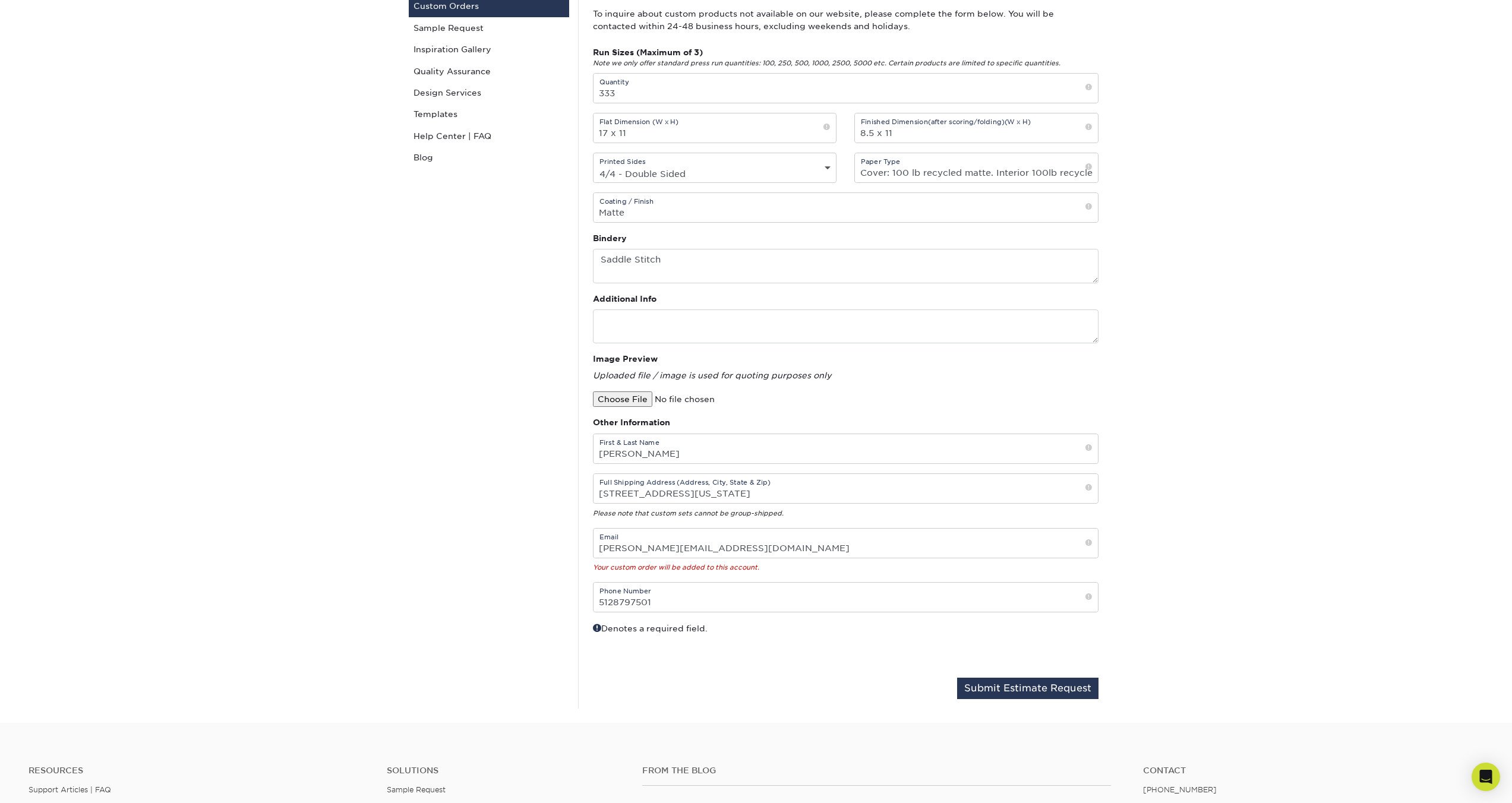
scroll to position [255, 0]
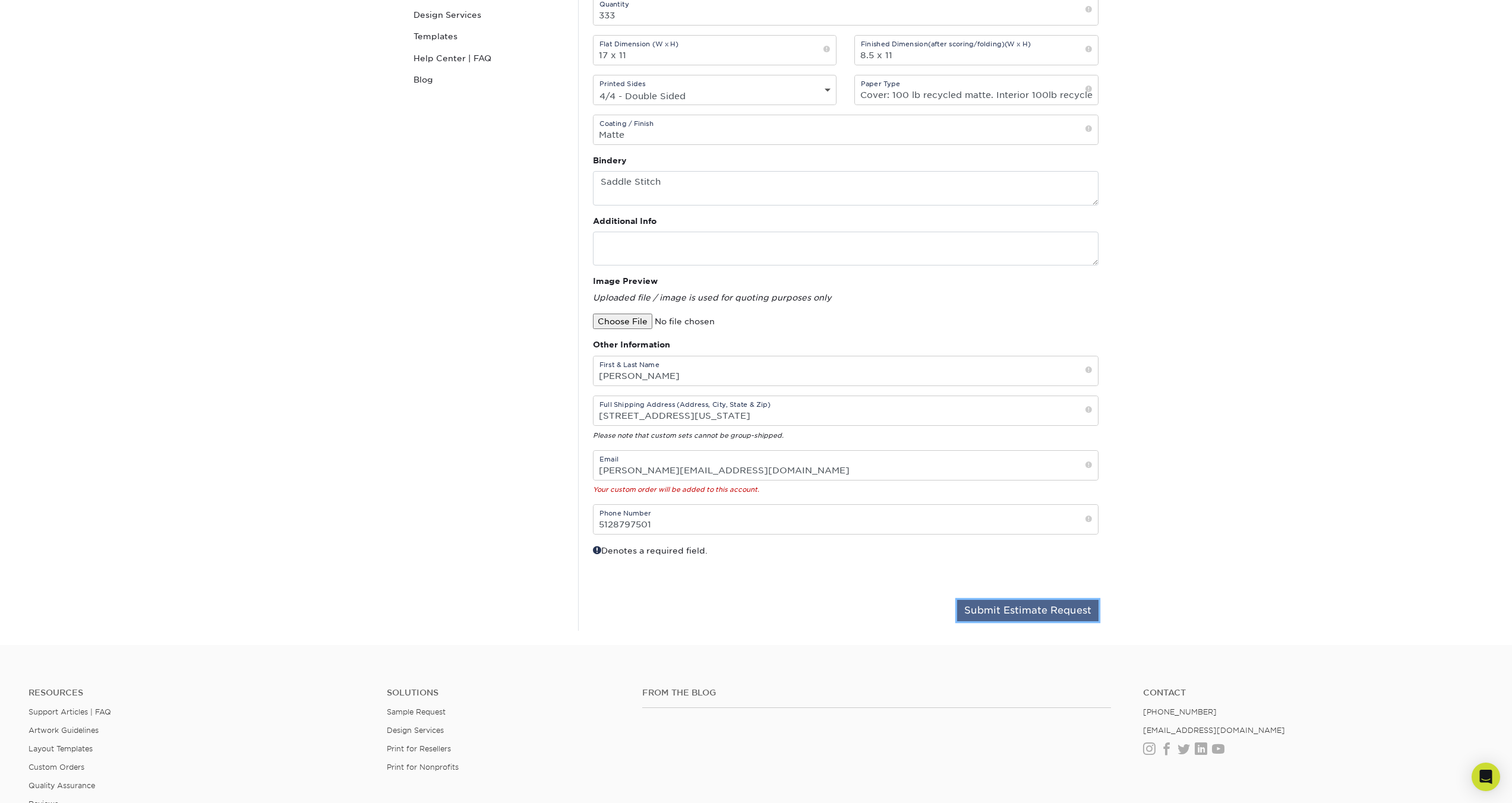
click at [1037, 600] on button "Submit Estimate Request" at bounding box center [1027, 610] width 141 height 21
